Goal: Information Seeking & Learning: Find contact information

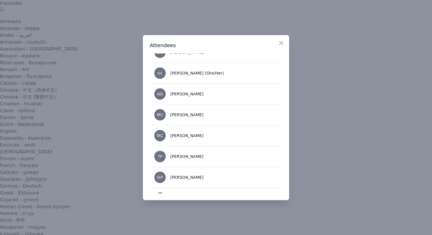
scroll to position [173, 0]
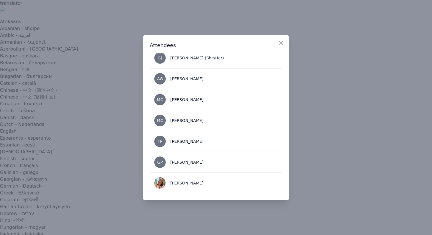
click at [113, 184] on div at bounding box center [216, 117] width 432 height 235
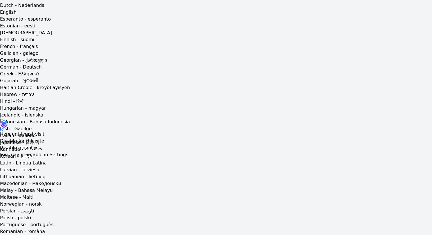
scroll to position [116, 0]
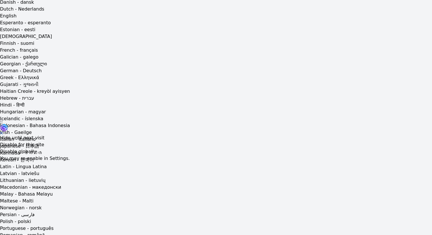
drag, startPoint x: 330, startPoint y: 64, endPoint x: 294, endPoint y: 56, distance: 37.1
copy span "4428 Convoy Street VIP Room, , San Diego, CA 92111"
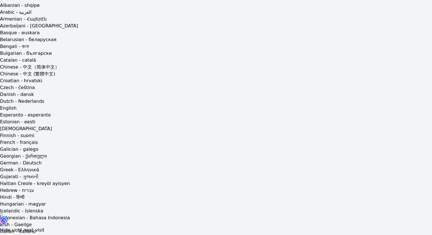
scroll to position [23, 0]
